Goal: Task Accomplishment & Management: Complete application form

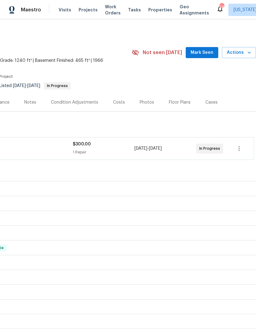
scroll to position [0, 91]
click at [248, 50] on icon "button" at bounding box center [250, 52] width 6 height 6
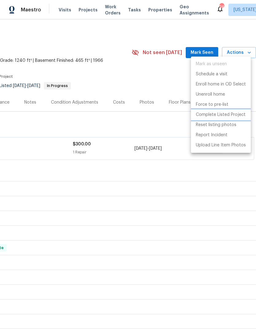
click at [238, 114] on p "Complete Listed Project" at bounding box center [221, 115] width 50 height 6
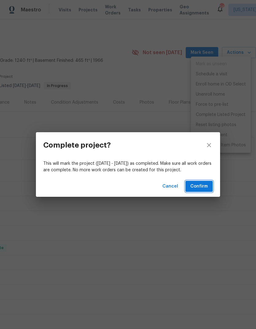
click at [203, 186] on span "Confirm" at bounding box center [200, 187] width 18 height 8
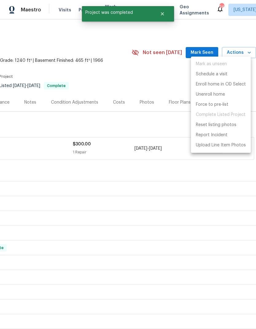
click at [147, 124] on div at bounding box center [128, 164] width 256 height 329
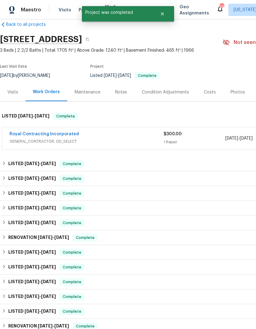
scroll to position [10, 0]
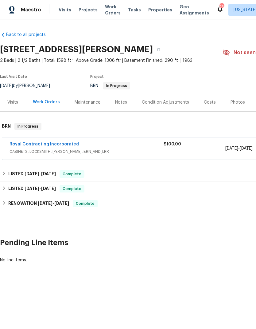
click at [89, 9] on span "Projects" at bounding box center [88, 10] width 19 height 6
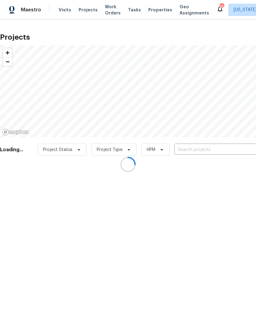
click at [199, 149] on div at bounding box center [128, 164] width 256 height 329
click at [209, 149] on div at bounding box center [128, 164] width 256 height 329
click at [201, 151] on div at bounding box center [128, 164] width 256 height 329
click at [195, 147] on div at bounding box center [128, 164] width 256 height 329
click at [197, 150] on div at bounding box center [128, 164] width 256 height 329
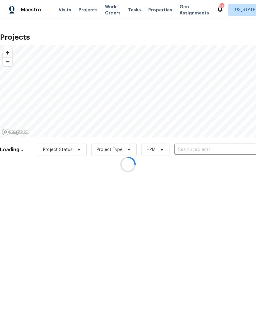
click at [197, 150] on div at bounding box center [128, 164] width 256 height 329
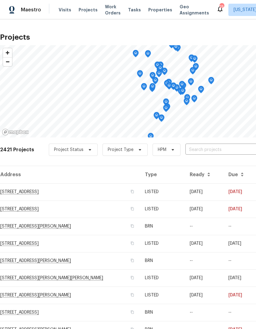
click at [209, 151] on input "text" at bounding box center [221, 150] width 70 height 10
type input "14600"
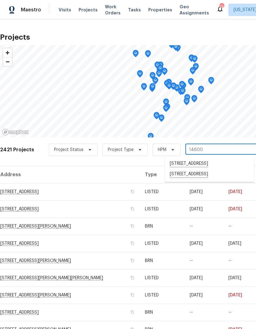
click at [217, 180] on li "14600 Stone Range Dr, Centreville, VA 20120" at bounding box center [209, 174] width 89 height 10
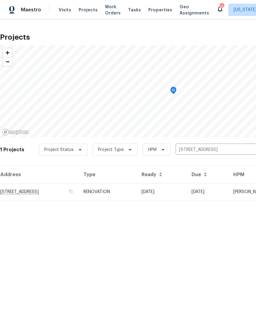
click at [137, 191] on td "RENOVATION" at bounding box center [108, 191] width 58 height 17
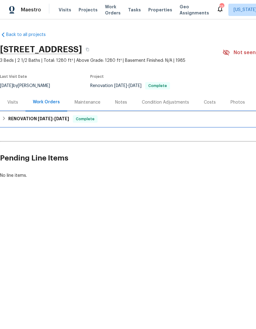
click at [8, 121] on h6 "RENOVATION 8/29/25 - 9/9/25" at bounding box center [38, 118] width 61 height 7
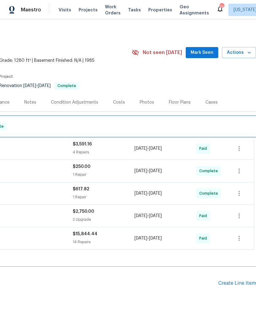
scroll to position [0, 91]
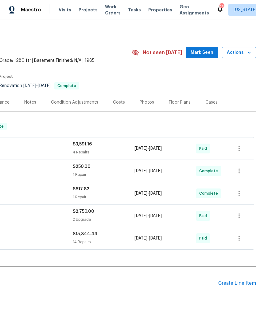
click at [237, 283] on div "Create Line Item" at bounding box center [238, 283] width 38 height 6
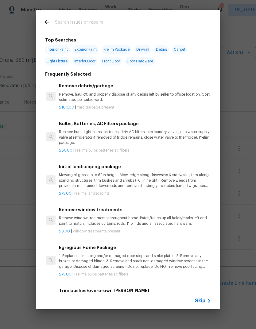
click at [152, 23] on input "text" at bounding box center [120, 22] width 130 height 9
click at [58, 48] on span "Interior Paint" at bounding box center [57, 49] width 25 height 9
type input "Interior Paint"
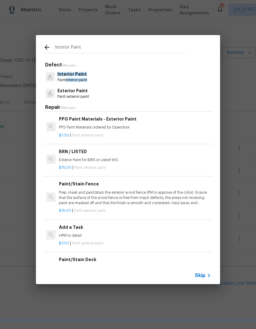
scroll to position [345, 0]
click at [136, 233] on p "HPM to detail" at bounding box center [135, 235] width 152 height 5
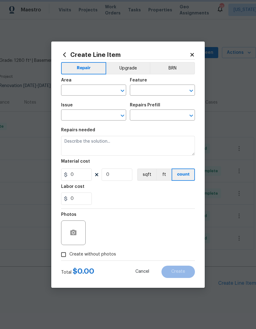
type input "Overall Paint"
type input "Exterior Paint"
type textarea "HPM to detail"
type input "1"
type input "Add a Task $1.00"
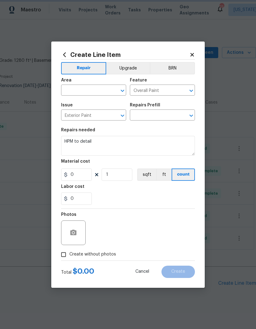
type input "1"
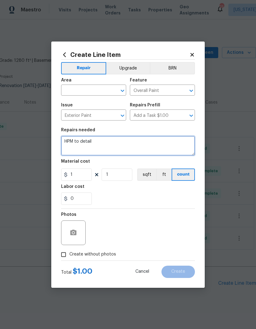
click at [122, 144] on textarea "HPM to detail" at bounding box center [128, 146] width 134 height 20
type textarea "H"
click at [124, 87] on icon "Open" at bounding box center [122, 90] width 7 height 7
type textarea "Paint kitchen baseboards/shoe molding"
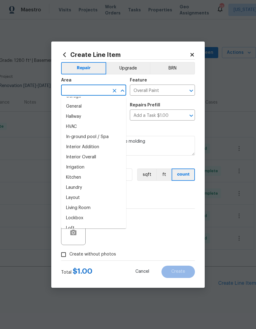
scroll to position [202, 0]
click at [96, 175] on li "Kitchen" at bounding box center [93, 177] width 65 height 10
type input "Kitchen"
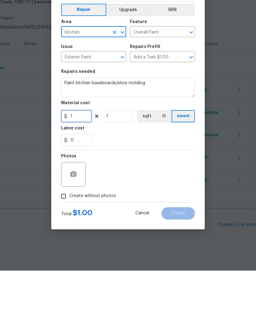
click at [83, 168] on input "1" at bounding box center [76, 174] width 31 height 12
type input "200"
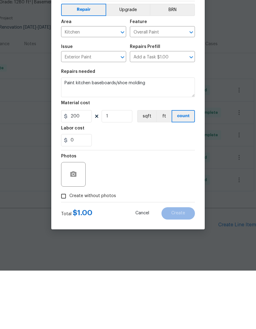
click at [132, 184] on div "Labor cost" at bounding box center [128, 188] width 134 height 8
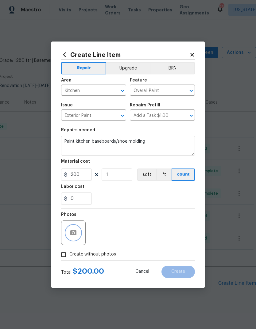
click at [76, 234] on icon "button" at bounding box center [73, 233] width 6 height 6
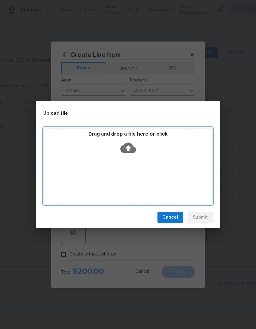
click at [132, 148] on icon at bounding box center [128, 148] width 16 height 10
click at [129, 147] on icon at bounding box center [128, 148] width 16 height 16
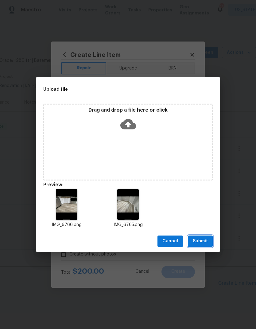
click at [204, 242] on span "Submit" at bounding box center [200, 241] width 15 height 8
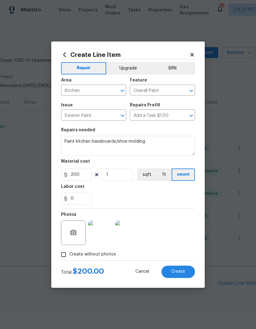
click at [181, 273] on span "Create" at bounding box center [179, 271] width 14 height 5
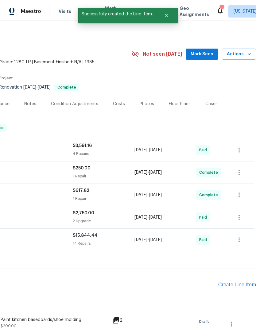
scroll to position [25, 0]
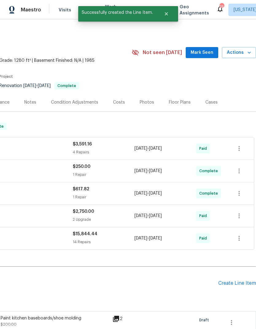
click at [235, 280] on div "Create Line Item" at bounding box center [238, 283] width 38 height 6
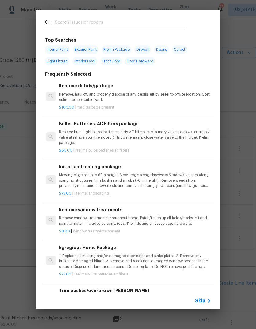
click at [140, 20] on input "text" at bounding box center [120, 22] width 130 height 9
type input "Kitchen cab"
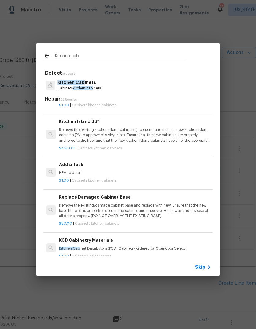
scroll to position [619, 0]
click at [134, 170] on p "HPM to detail" at bounding box center [135, 172] width 152 height 5
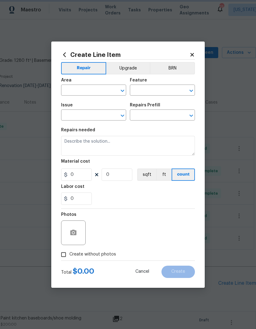
type input "Cabinets"
type input "Kitchen Cabinets"
type textarea "HPM to detail"
type input "1"
type input "Add a Task $1.00"
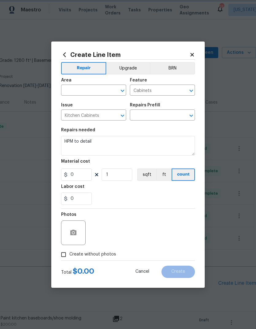
type input "1"
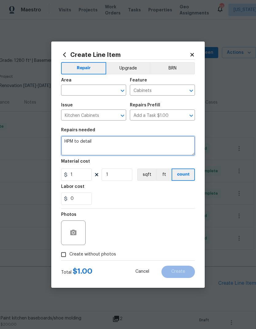
click at [138, 141] on textarea "HPM to detail" at bounding box center [128, 146] width 134 height 20
type textarea "H"
click at [84, 142] on textarea "Re secure kitchen panel next to dishwasher" at bounding box center [128, 146] width 134 height 20
click at [168, 143] on textarea "Re secure loose kitchen panel next to dishwasher" at bounding box center [128, 146] width 134 height 20
type textarea "Re secure loose kitchen panel next to dishwasher"
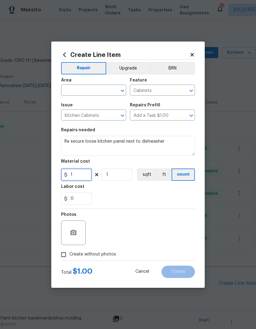
click at [80, 176] on input "1" at bounding box center [76, 174] width 31 height 12
type input "50"
click at [120, 196] on div "0" at bounding box center [128, 198] width 134 height 12
click at [124, 90] on icon "Open" at bounding box center [122, 91] width 3 height 2
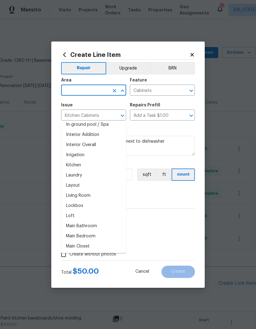
scroll to position [237, 0]
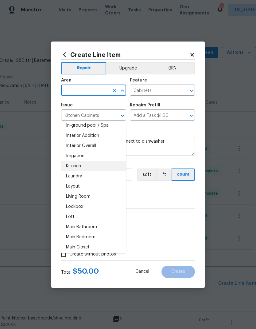
click at [105, 161] on li "Kitchen" at bounding box center [93, 166] width 65 height 10
type input "Kitchen"
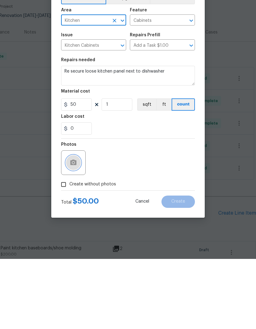
click at [79, 225] on button "button" at bounding box center [73, 232] width 15 height 15
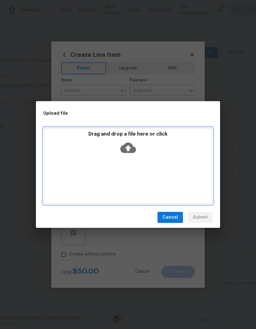
click at [132, 148] on icon at bounding box center [128, 148] width 16 height 10
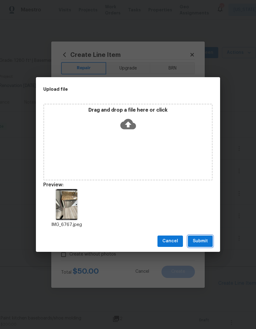
click at [201, 237] on button "Submit" at bounding box center [200, 240] width 25 height 11
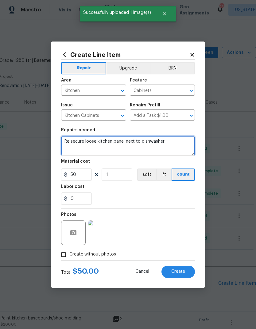
click at [112, 141] on textarea "Re secure loose kitchen panel next to dishwasher" at bounding box center [128, 146] width 134 height 20
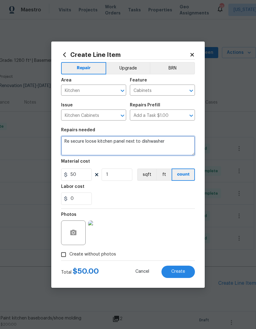
click at [170, 142] on textarea "Re secure loose kitchen panel next to dishwasher" at bounding box center [128, 146] width 134 height 20
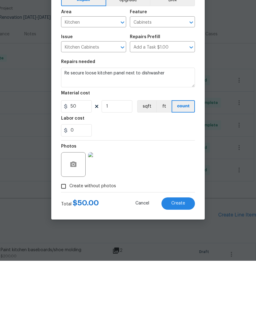
click at [183, 269] on span "Create" at bounding box center [179, 271] width 14 height 5
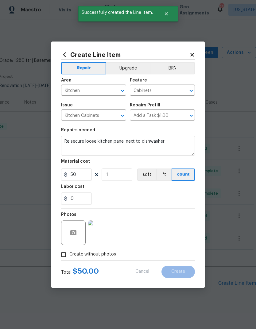
scroll to position [20, 0]
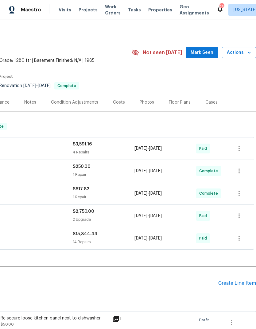
click at [237, 280] on div "Create Line Item" at bounding box center [238, 283] width 38 height 6
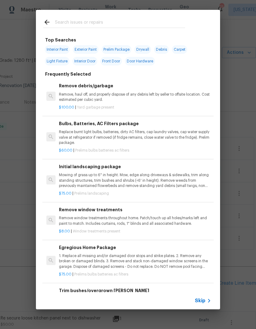
click at [134, 17] on div at bounding box center [114, 22] width 157 height 24
click at [56, 59] on span "Light Fixture" at bounding box center [57, 61] width 25 height 9
type input "Light Fixture"
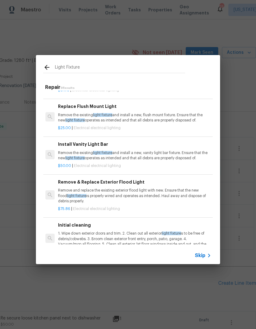
scroll to position [160, 1]
click at [148, 161] on p "Remove the existing light fixture and install a new, vanity light bar fixture. …" at bounding box center [134, 155] width 152 height 10
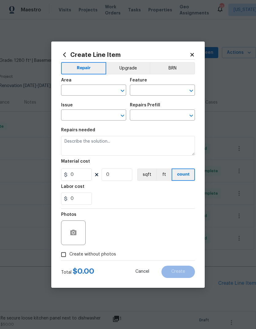
type input "Electrical Lighting"
type input "Install Vanity Light Bar $50.00"
type textarea "Remove the existing light fixture and install a new, vanity light bar fixture. …"
type input "50"
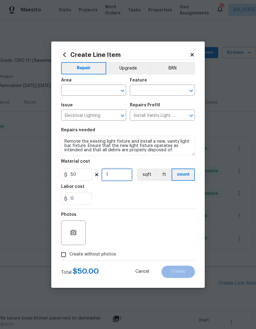
click at [119, 175] on input "1" at bounding box center [117, 174] width 31 height 12
type input "2"
click at [124, 194] on div "0" at bounding box center [128, 198] width 134 height 12
click at [81, 200] on input "0" at bounding box center [76, 198] width 31 height 12
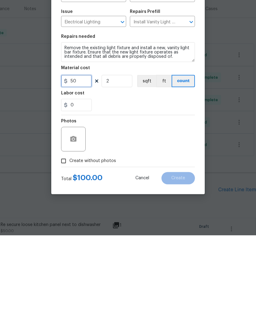
click at [78, 168] on input "50" at bounding box center [76, 174] width 31 height 12
type input "50"
click at [81, 192] on input "0" at bounding box center [76, 198] width 31 height 12
type input "100"
click at [139, 209] on div "Photos" at bounding box center [128, 229] width 134 height 40
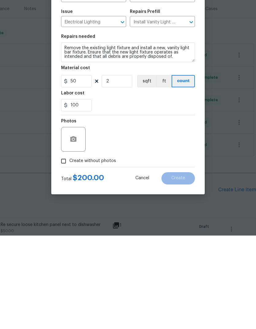
scroll to position [25, 0]
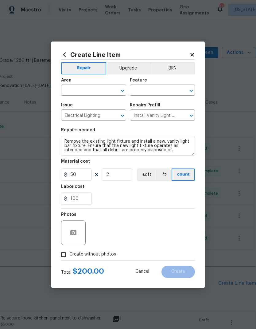
click at [124, 91] on icon "Open" at bounding box center [122, 90] width 7 height 7
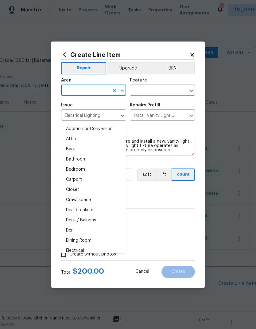
click at [101, 154] on li "Bathroom" at bounding box center [93, 159] width 65 height 10
type input "Bathroom"
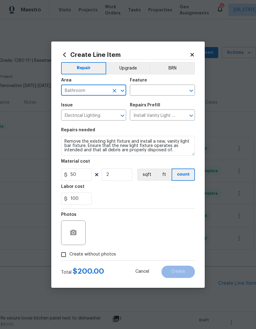
click at [191, 89] on icon "Open" at bounding box center [191, 90] width 7 height 7
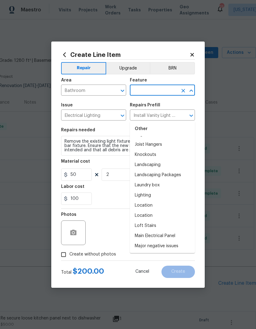
scroll to position [866, 0]
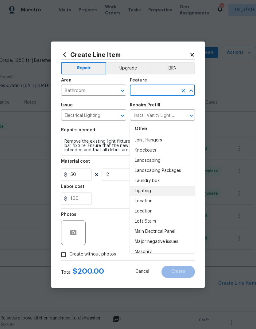
click at [168, 186] on li "Lighting" at bounding box center [162, 191] width 65 height 10
type input "Lighting"
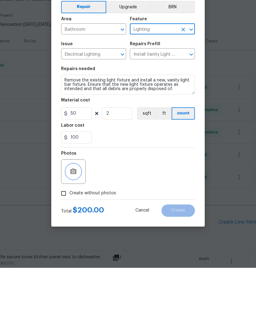
click at [76, 230] on icon "button" at bounding box center [73, 233] width 6 height 6
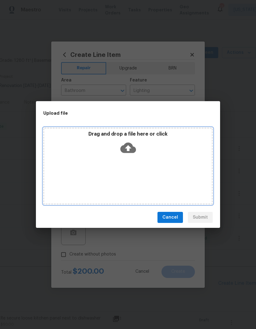
click at [132, 148] on icon at bounding box center [128, 148] width 16 height 10
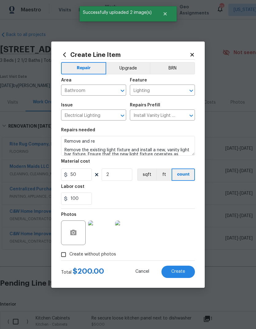
scroll to position [0, 91]
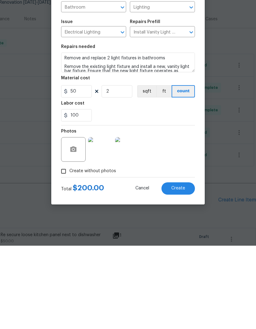
type textarea "Remove and replace 2 light fixtures in bathrooms Remove the existing light fixt…"
click at [179, 266] on button "Create" at bounding box center [179, 272] width 34 height 12
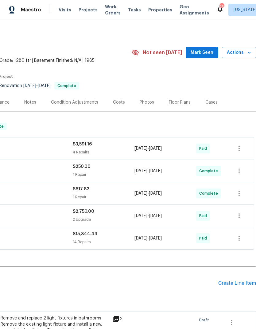
click at [238, 280] on div "Create Line Item" at bounding box center [238, 283] width 38 height 6
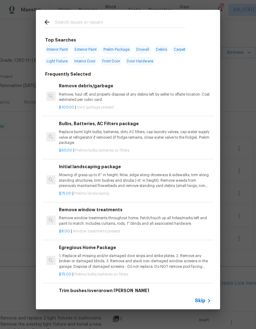
click at [152, 22] on input "text" at bounding box center [120, 22] width 130 height 9
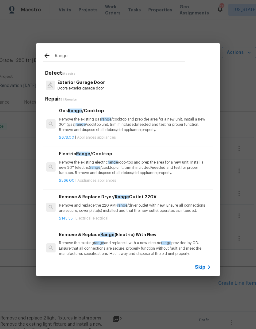
scroll to position [0, 0]
type input "R"
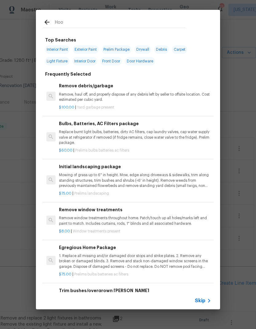
type input "Hood"
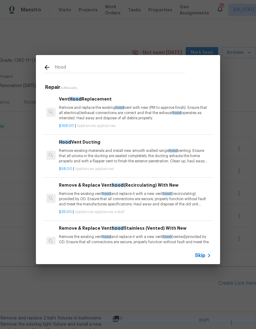
click at [160, 121] on div "$168.00 | Appliances appliances" at bounding box center [135, 125] width 152 height 8
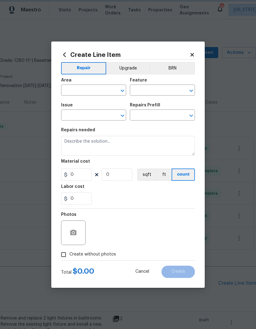
type input "Appliances"
type input "Vent Hood Replacement $168.00"
type textarea "Remove and replace the existing hood vent with new (PM to approve finish). Ensu…"
type input "168"
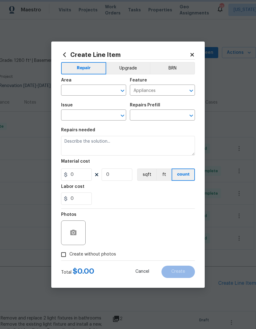
type input "1"
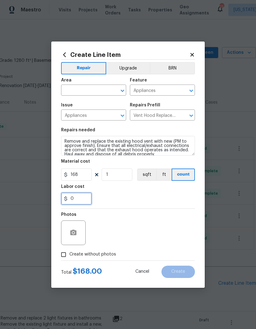
click at [82, 199] on input "0" at bounding box center [76, 198] width 31 height 12
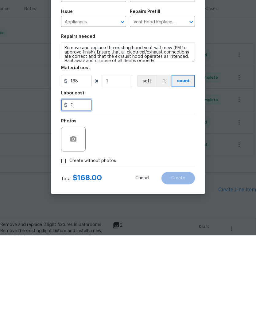
type input "1"
type input "75"
click at [139, 209] on div "Photos" at bounding box center [128, 229] width 134 height 40
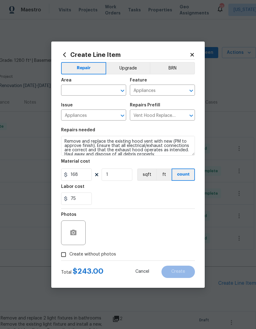
click at [124, 93] on icon "Open" at bounding box center [122, 90] width 7 height 7
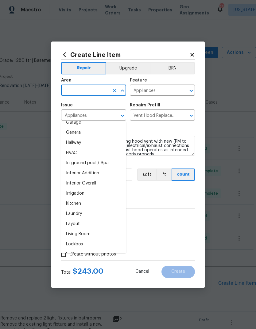
scroll to position [199, 0]
click at [100, 199] on li "Kitchen" at bounding box center [93, 204] width 65 height 10
type input "Kitchen"
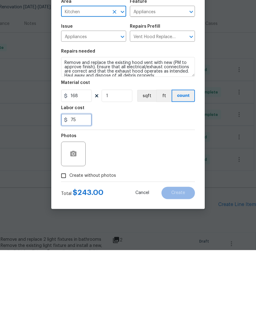
click at [84, 192] on input "75" at bounding box center [76, 198] width 31 height 12
click at [148, 209] on div "Photos" at bounding box center [128, 229] width 134 height 40
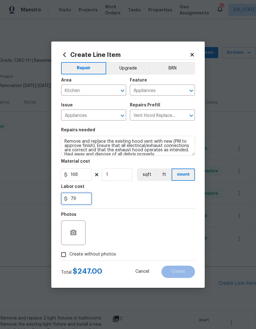
click at [85, 200] on input "79" at bounding box center [76, 198] width 31 height 12
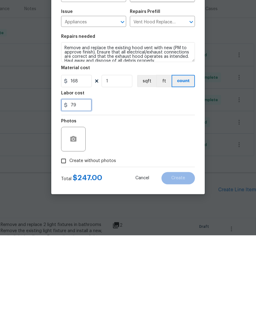
type input "7"
click at [144, 209] on div "Photos" at bounding box center [128, 229] width 134 height 40
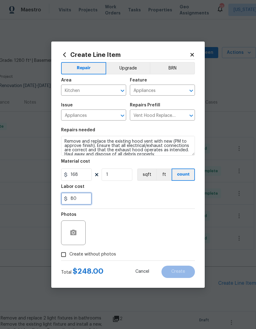
click at [85, 199] on input "80" at bounding box center [76, 198] width 31 height 12
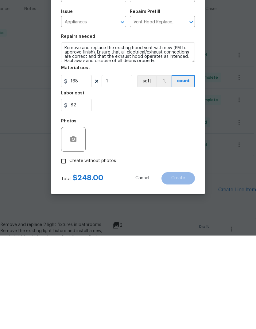
click at [146, 209] on div "Photos" at bounding box center [128, 229] width 134 height 40
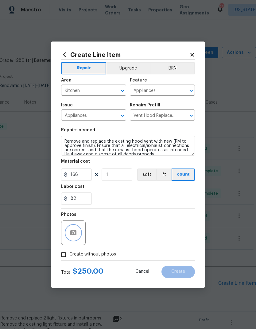
click at [78, 236] on button "button" at bounding box center [73, 232] width 15 height 15
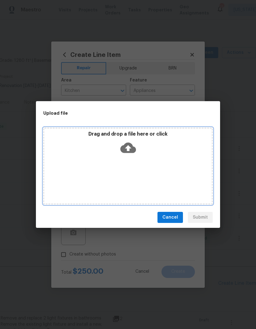
click at [130, 145] on icon at bounding box center [128, 148] width 16 height 10
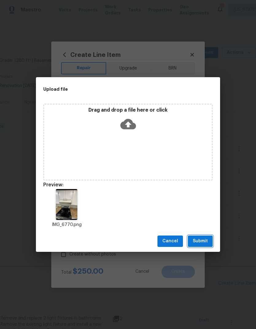
click at [203, 242] on span "Submit" at bounding box center [200, 241] width 15 height 8
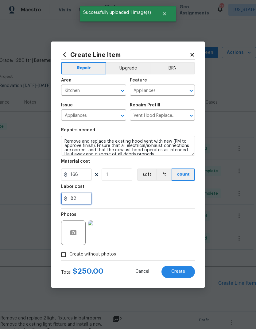
click at [80, 199] on input "82" at bounding box center [76, 198] width 31 height 12
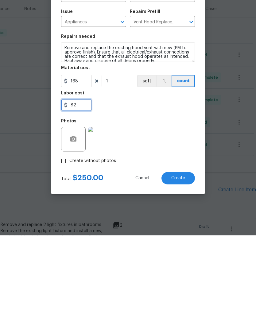
type input "8"
type input "100"
click at [158, 209] on div "Photos" at bounding box center [128, 229] width 134 height 40
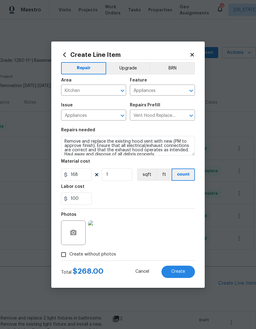
click at [180, 272] on span "Create" at bounding box center [179, 271] width 14 height 5
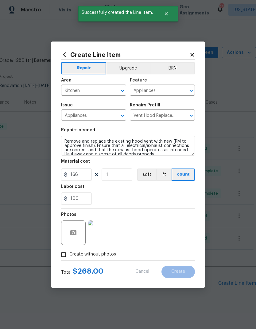
scroll to position [20, 0]
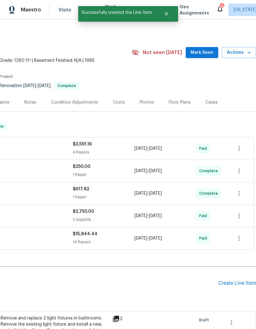
click at [238, 269] on div "Pending Line Items Create Line Item" at bounding box center [82, 283] width 347 height 29
click at [240, 280] on div "Create Line Item" at bounding box center [238, 283] width 38 height 6
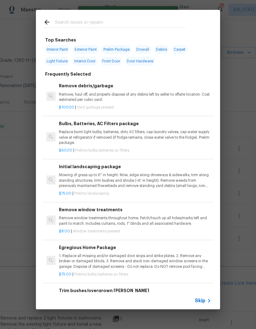
click at [149, 23] on input "text" at bounding box center [120, 22] width 130 height 9
type input "Caulk"
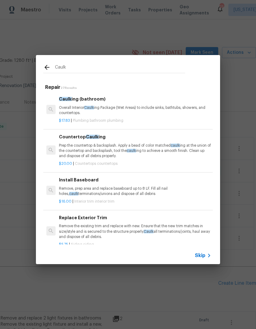
scroll to position [0, 0]
click at [130, 155] on p "Prep the countertop & backsplash. Apply a bead of color matched caulk ing at th…" at bounding box center [135, 151] width 152 height 16
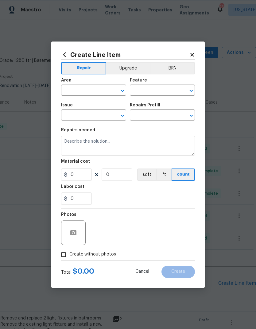
type input "Countertops"
type input "Countertop Caulking $20.00"
type textarea "Prep the countertop & backsplash. Apply a bead of color matched caulking at the…"
type input "20"
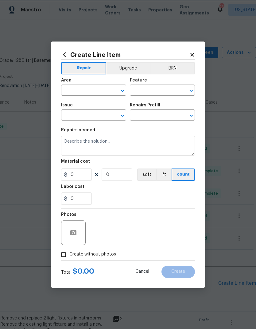
type input "1"
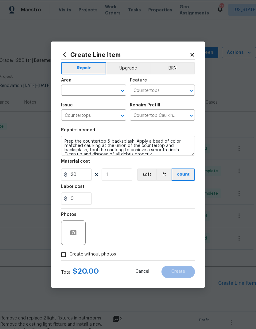
click at [122, 91] on icon "Open" at bounding box center [122, 90] width 7 height 7
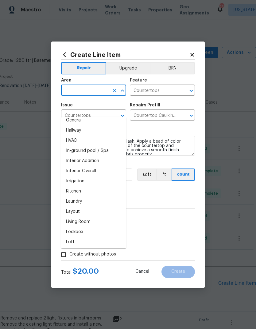
scroll to position [206, 0]
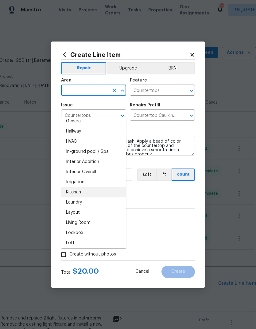
click at [105, 187] on li "Kitchen" at bounding box center [93, 192] width 65 height 10
type input "Kitchen"
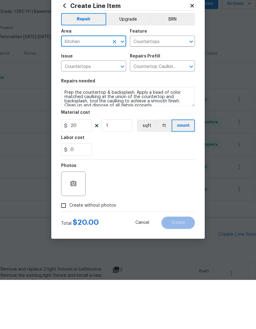
scroll to position [25, 0]
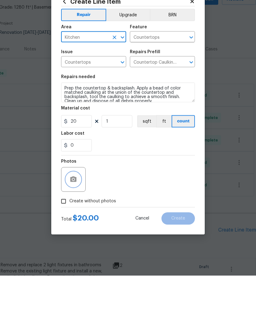
click at [79, 225] on button "button" at bounding box center [73, 232] width 15 height 15
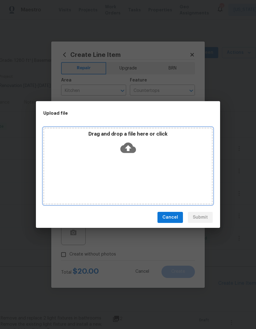
click at [129, 147] on icon at bounding box center [128, 148] width 16 height 16
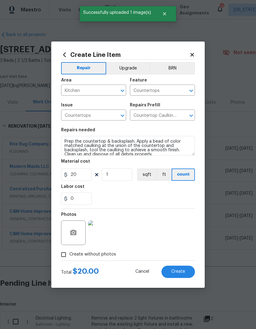
scroll to position [0, 91]
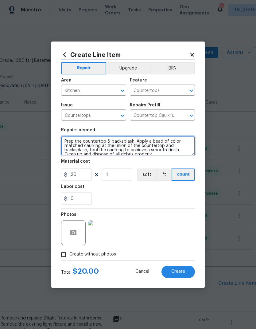
click at [66, 140] on textarea "Prep the countertop & backsplash. Apply a bead of color matched caulking at the…" at bounding box center [128, 146] width 134 height 20
click at [134, 138] on textarea "Prep the countertop & backsplash. Apply a bead of color matched caulking at the…" at bounding box center [128, 146] width 134 height 20
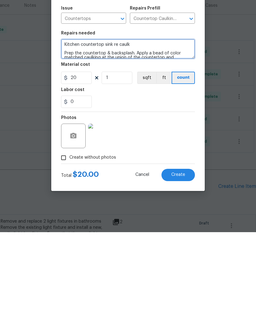
type textarea "Kitchen countertop sink re caulk Prep the countertop & backsplash. Apply a bead…"
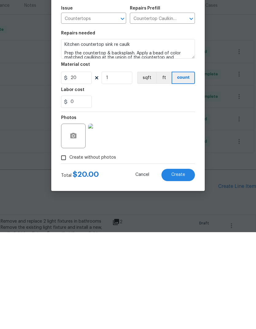
click at [181, 269] on span "Create" at bounding box center [179, 271] width 14 height 5
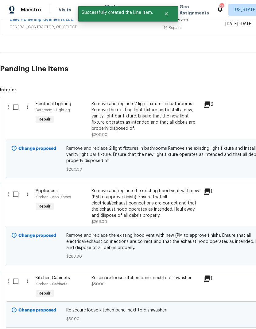
scroll to position [207, 0]
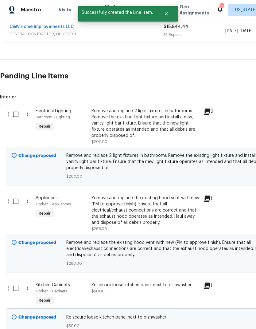
click at [18, 108] on input "checkbox" at bounding box center [18, 114] width 18 height 13
checkbox input "true"
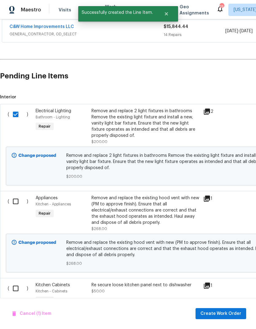
click at [18, 195] on input "checkbox" at bounding box center [18, 201] width 18 height 13
checkbox input "true"
click at [18, 282] on input "checkbox" at bounding box center [18, 288] width 18 height 13
checkbox input "true"
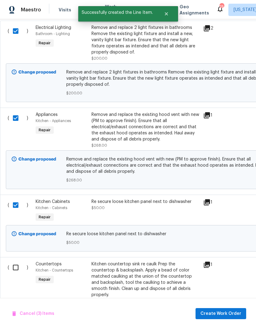
scroll to position [290, 0]
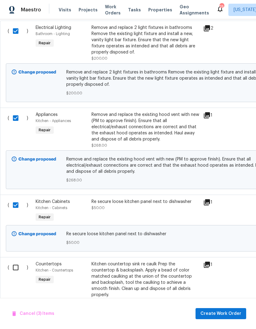
click at [16, 261] on input "checkbox" at bounding box center [18, 267] width 18 height 13
checkbox input "true"
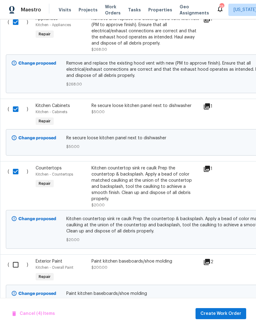
scroll to position [386, 0]
click at [17, 258] on input "checkbox" at bounding box center [18, 264] width 18 height 13
checkbox input "true"
click at [219, 315] on span "Create Work Order" at bounding box center [221, 314] width 41 height 8
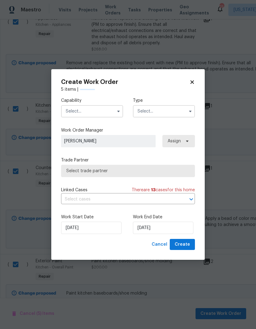
checkbox input "false"
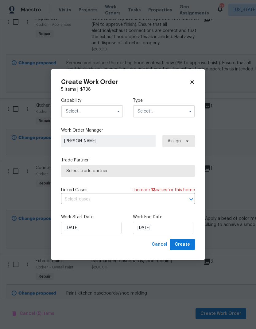
click at [113, 108] on input "text" at bounding box center [92, 111] width 62 height 12
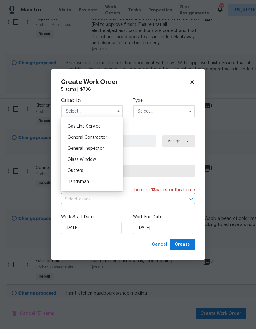
scroll to position [280, 0]
click at [107, 139] on div "General Contractor" at bounding box center [92, 137] width 59 height 11
type input "General Contractor"
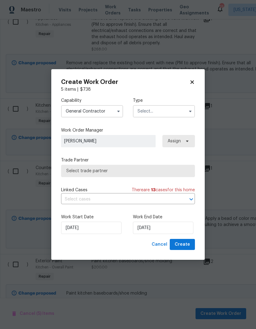
click at [185, 113] on input "text" at bounding box center [164, 111] width 62 height 12
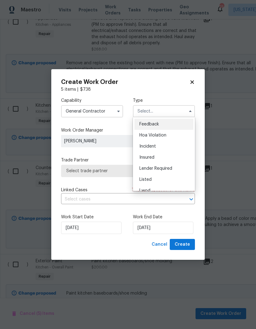
click at [175, 124] on div "Feedback" at bounding box center [164, 124] width 59 height 11
type input "Feedback"
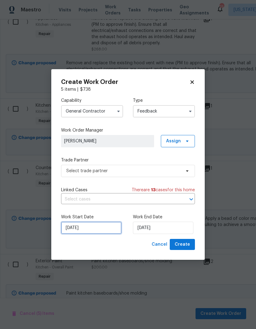
click at [103, 233] on input "9/29/2025" at bounding box center [91, 228] width 61 height 12
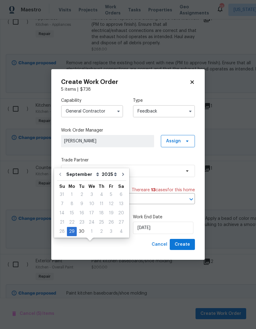
scroll to position [25, 0]
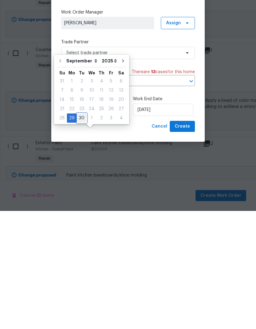
click at [82, 232] on div "30" at bounding box center [82, 236] width 10 height 9
type input "9/30/2025"
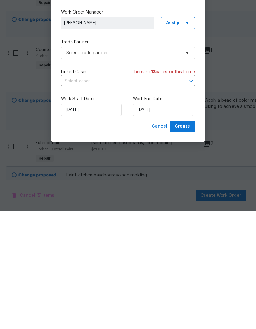
type input "9/30/2025"
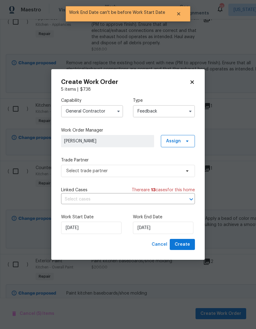
click at [177, 197] on input "text" at bounding box center [119, 200] width 117 height 10
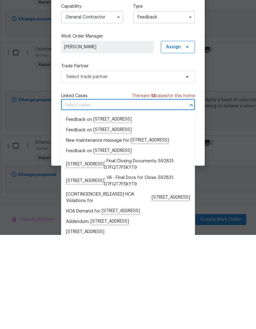
click at [152, 157] on label "Trade Partner" at bounding box center [128, 160] width 134 height 6
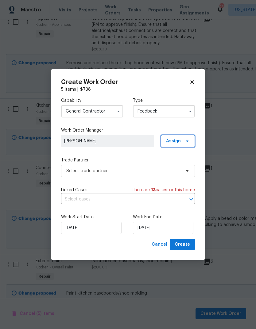
click at [186, 140] on icon at bounding box center [187, 141] width 5 height 5
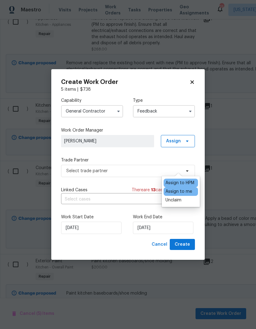
click at [142, 157] on label "Trade Partner" at bounding box center [128, 160] width 134 height 6
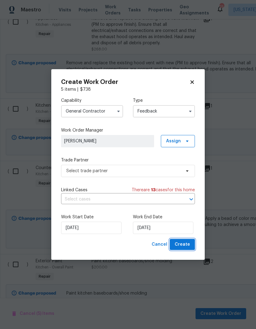
click at [188, 243] on span "Create" at bounding box center [182, 245] width 15 height 8
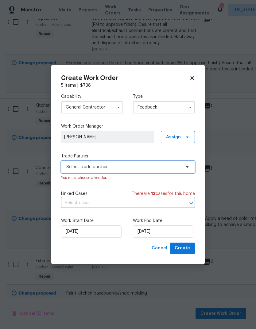
click at [184, 169] on span "Select trade partner" at bounding box center [128, 167] width 134 height 12
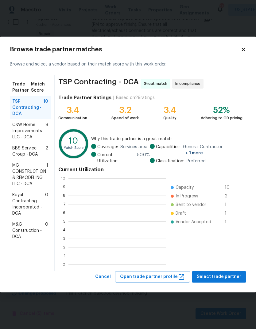
scroll to position [86, 97]
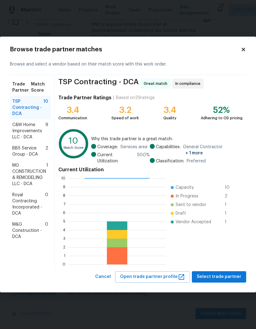
click at [27, 175] on span "MG CONSTRUCTION & REMODELING LLC - DCA" at bounding box center [29, 174] width 34 height 25
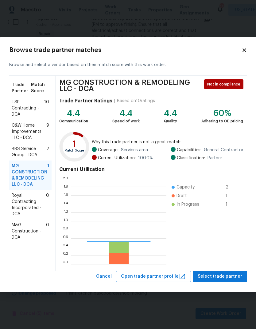
scroll to position [86, 95]
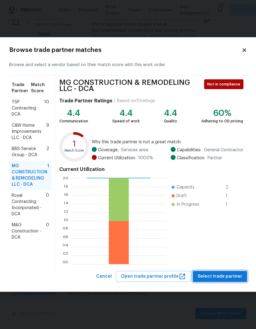
click at [228, 274] on span "Select trade partner" at bounding box center [220, 277] width 45 height 8
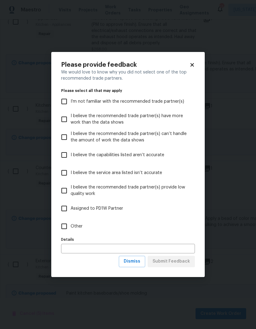
click at [65, 224] on input "Other" at bounding box center [64, 226] width 13 height 13
checkbox input "true"
click at [179, 260] on span "Submit Feedback" at bounding box center [171, 262] width 37 height 8
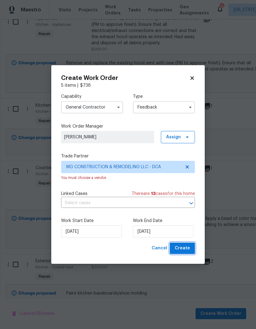
click at [187, 248] on span "Create" at bounding box center [182, 248] width 15 height 8
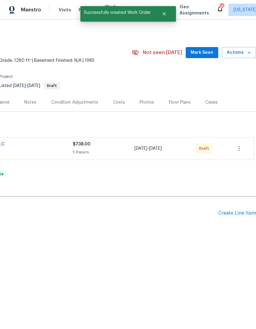
scroll to position [0, 91]
click at [242, 150] on icon "button" at bounding box center [239, 148] width 7 height 7
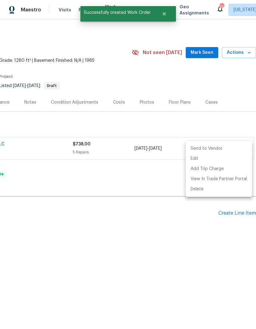
click at [224, 149] on li "Send to Vendor" at bounding box center [219, 149] width 66 height 10
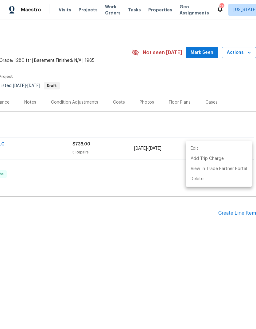
click at [167, 228] on div at bounding box center [128, 164] width 256 height 329
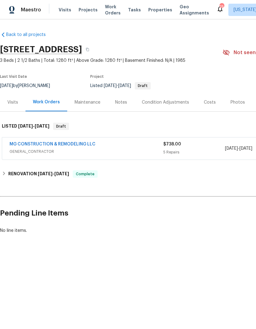
scroll to position [0, 0]
click at [86, 144] on link "MG CONSTRUCTION & REMODELING LLC" at bounding box center [53, 144] width 86 height 4
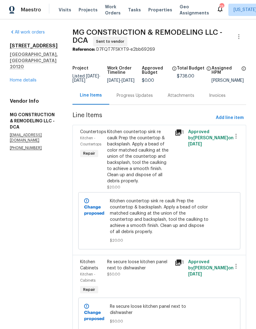
click at [152, 105] on div "Progress Updates" at bounding box center [134, 95] width 51 height 18
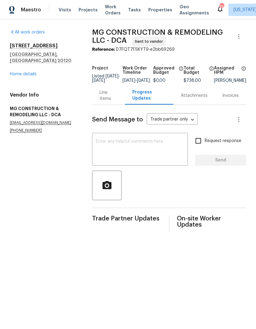
click at [149, 149] on textarea at bounding box center [140, 150] width 89 height 22
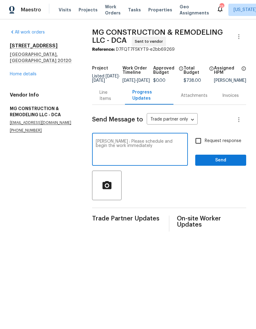
type textarea "Carlos : Please schedule and begin the work immediately"
click at [30, 72] on link "Home details" at bounding box center [23, 74] width 27 height 4
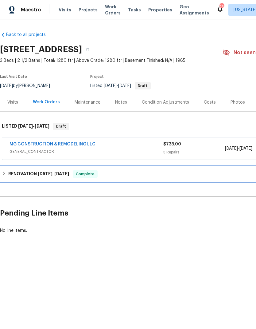
click at [39, 173] on span "8/29/25" at bounding box center [45, 174] width 15 height 4
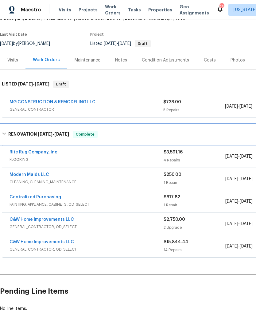
scroll to position [42, 0]
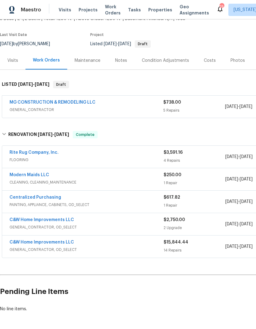
click at [49, 152] on link "Rite Rug Company, Inc." at bounding box center [34, 152] width 49 height 4
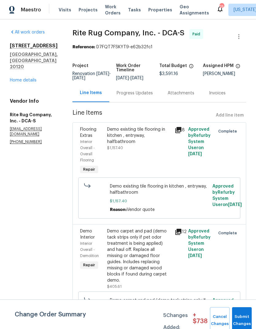
click at [133, 97] on div "Progress Updates" at bounding box center [134, 93] width 51 height 18
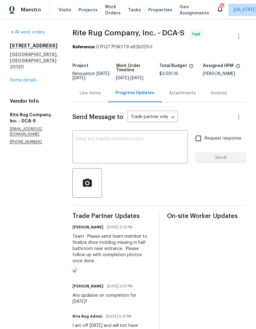
click at [32, 82] on link "Home details" at bounding box center [23, 80] width 27 height 4
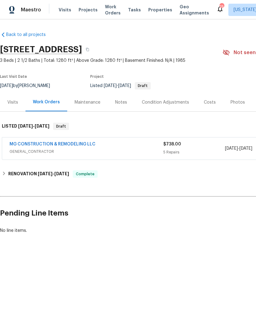
click at [83, 144] on link "MG CONSTRUCTION & REMODELING LLC" at bounding box center [53, 144] width 86 height 4
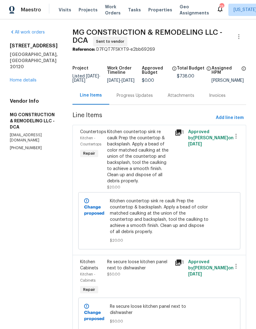
click at [147, 98] on div "Progress Updates" at bounding box center [135, 96] width 36 height 6
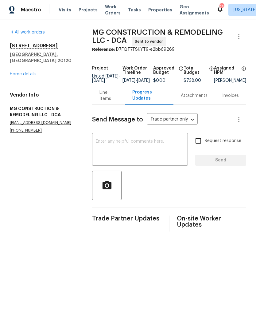
click at [153, 157] on textarea at bounding box center [140, 150] width 89 height 22
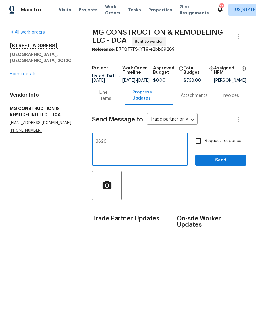
click at [101, 142] on div "3826 x ​" at bounding box center [140, 149] width 96 height 31
click at [126, 144] on textarea "3826" at bounding box center [140, 150] width 89 height 22
click at [103, 144] on textarea "3826" at bounding box center [140, 150] width 89 height 22
click at [160, 152] on textarea "Lb:3826" at bounding box center [140, 150] width 89 height 22
type textarea "Lb:3826 Carlos - please schedule and begin work immediately"
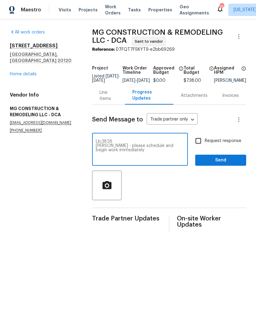
click at [199, 147] on input "Request response" at bounding box center [198, 140] width 13 height 13
checkbox input "true"
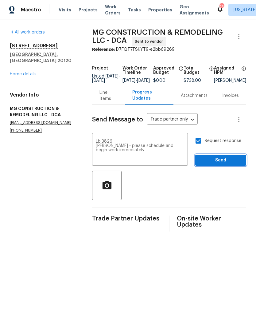
click at [224, 163] on span "Send" at bounding box center [220, 160] width 41 height 8
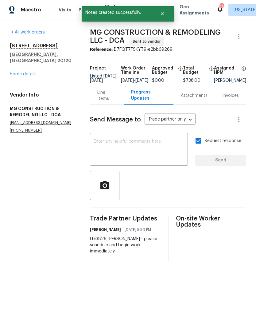
click at [24, 72] on link "Home details" at bounding box center [23, 74] width 27 height 4
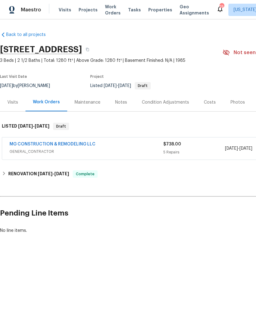
click at [123, 105] on div "Notes" at bounding box center [121, 102] width 12 height 6
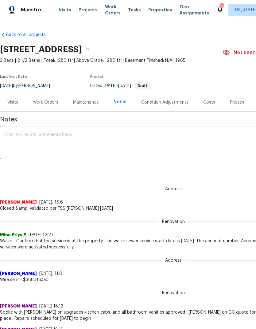
click at [157, 148] on textarea at bounding box center [174, 143] width 340 height 22
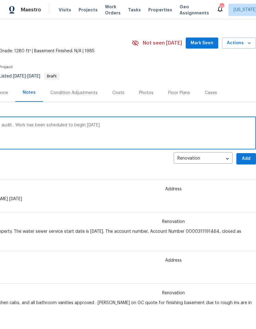
scroll to position [10, 91]
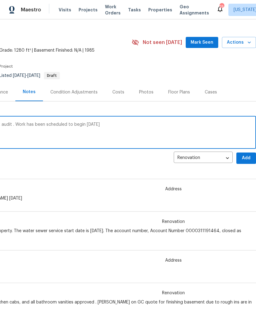
type textarea "Created WO per Nick Russell feedback audit . Work has been scheduled to begin t…"
click at [247, 159] on span "Add" at bounding box center [247, 158] width 10 height 8
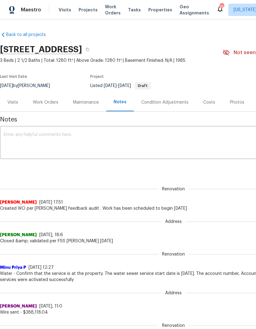
scroll to position [0, 0]
click at [43, 102] on div "Work Orders" at bounding box center [46, 102] width 26 height 6
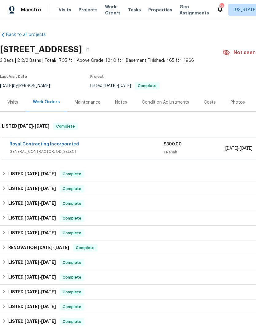
click at [68, 145] on link "Royal Contracting Incorporated" at bounding box center [44, 144] width 69 height 4
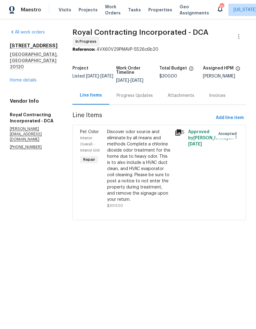
click at [142, 99] on div "Progress Updates" at bounding box center [135, 96] width 36 height 6
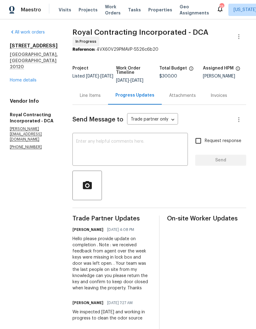
click at [35, 78] on link "Home details" at bounding box center [23, 80] width 27 height 4
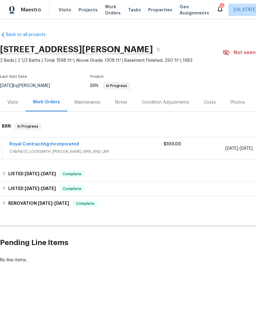
click at [154, 12] on span "Properties" at bounding box center [160, 10] width 24 height 6
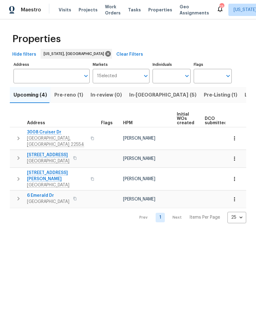
click at [70, 99] on span "Pre-reno (1)" at bounding box center [68, 95] width 29 height 9
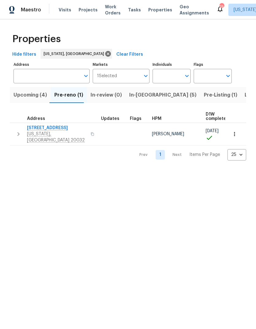
click at [48, 127] on span "[STREET_ADDRESS]" at bounding box center [57, 128] width 60 height 6
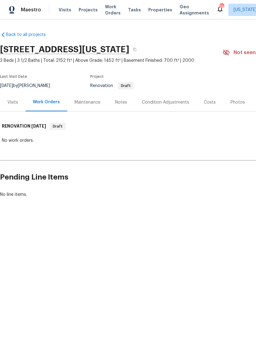
click at [14, 104] on div "Visits" at bounding box center [12, 102] width 11 height 6
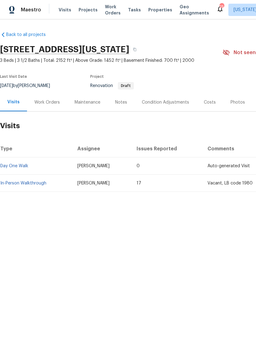
click at [29, 184] on link "In-Person Walkthrough" at bounding box center [23, 183] width 46 height 4
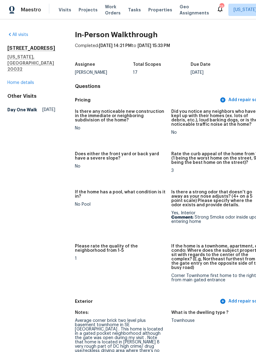
click at [28, 84] on link "Home details" at bounding box center [20, 83] width 27 height 4
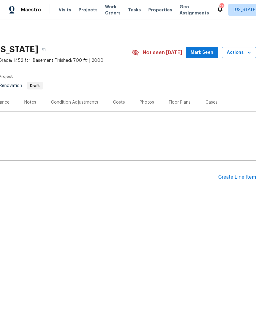
scroll to position [0, 91]
click at [233, 177] on div "Create Line Item" at bounding box center [238, 177] width 38 height 6
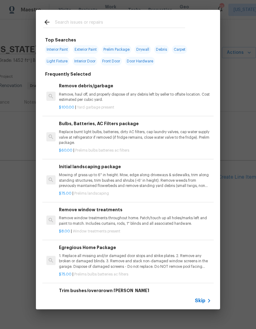
click at [60, 49] on span "Interior Paint" at bounding box center [57, 49] width 25 height 9
type input "Interior Paint"
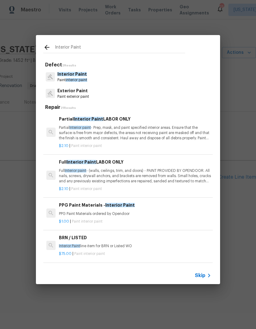
click at [110, 299] on div "Interior Paint Defect 2 Results Interior Paint Paint interior paint Exterior Pa…" at bounding box center [128, 159] width 256 height 319
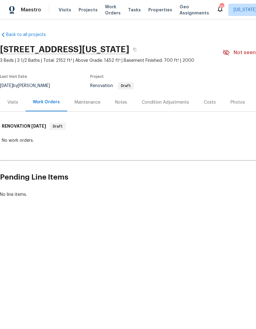
scroll to position [0, 0]
click at [137, 48] on icon "button" at bounding box center [135, 50] width 4 height 4
click at [121, 104] on div "Notes" at bounding box center [121, 102] width 12 height 6
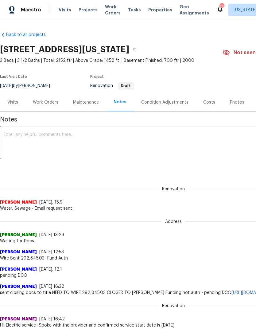
click at [21, 106] on div "Visits" at bounding box center [13, 102] width 26 height 18
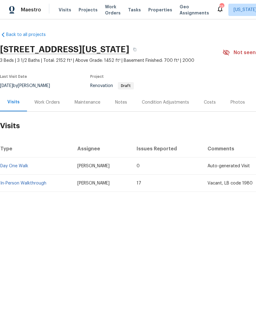
click at [50, 104] on div "Work Orders" at bounding box center [47, 102] width 26 height 6
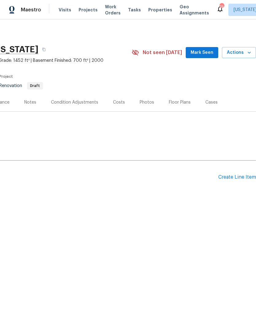
scroll to position [0, 91]
click at [234, 179] on div "Create Line Item" at bounding box center [238, 177] width 38 height 6
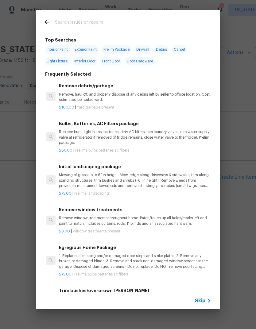
click at [56, 47] on span "Interior Paint" at bounding box center [57, 49] width 25 height 9
type input "Interior Paint"
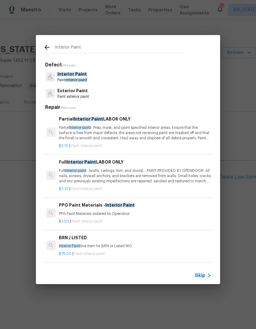
click at [121, 180] on p "Full Interior paint - (walls, ceilings, trim, and doors) - PAINT PROVIDED BY OP…" at bounding box center [135, 176] width 152 height 16
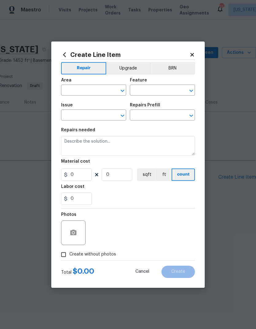
type input "Overall Paint"
type input "Interior Paint"
type input "Full Interior Paint LABOR ONLY $2.10"
type textarea "Full Interior paint - (walls, ceilings, trim, and doors) - PAINT PROVIDED BY OP…"
type input "2.1"
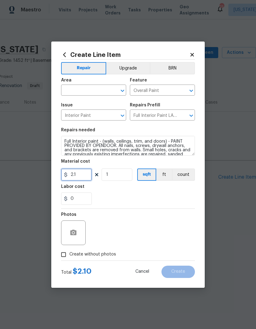
click at [82, 177] on input "2.1" at bounding box center [76, 174] width 31 height 12
click at [120, 177] on input "1" at bounding box center [117, 174] width 31 height 12
type input "2152"
click at [121, 195] on div "0" at bounding box center [128, 198] width 134 height 12
click at [123, 89] on icon "Open" at bounding box center [122, 90] width 7 height 7
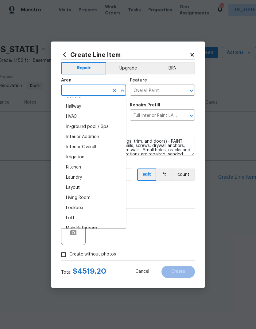
scroll to position [216, 0]
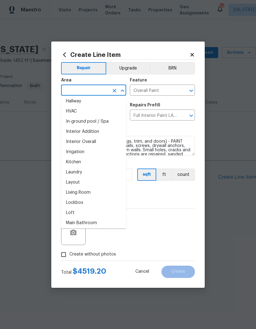
click at [102, 141] on li "Interior Overall" at bounding box center [93, 142] width 65 height 10
type input "Interior Overall"
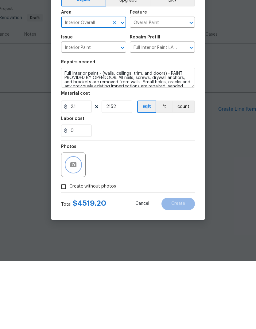
click at [74, 229] on icon "button" at bounding box center [73, 232] width 7 height 7
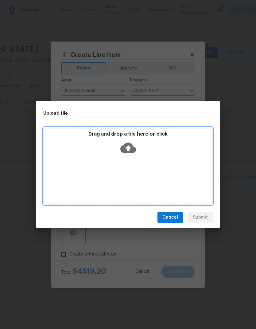
click at [129, 141] on icon at bounding box center [128, 148] width 16 height 16
